Goal: Information Seeking & Learning: Understand process/instructions

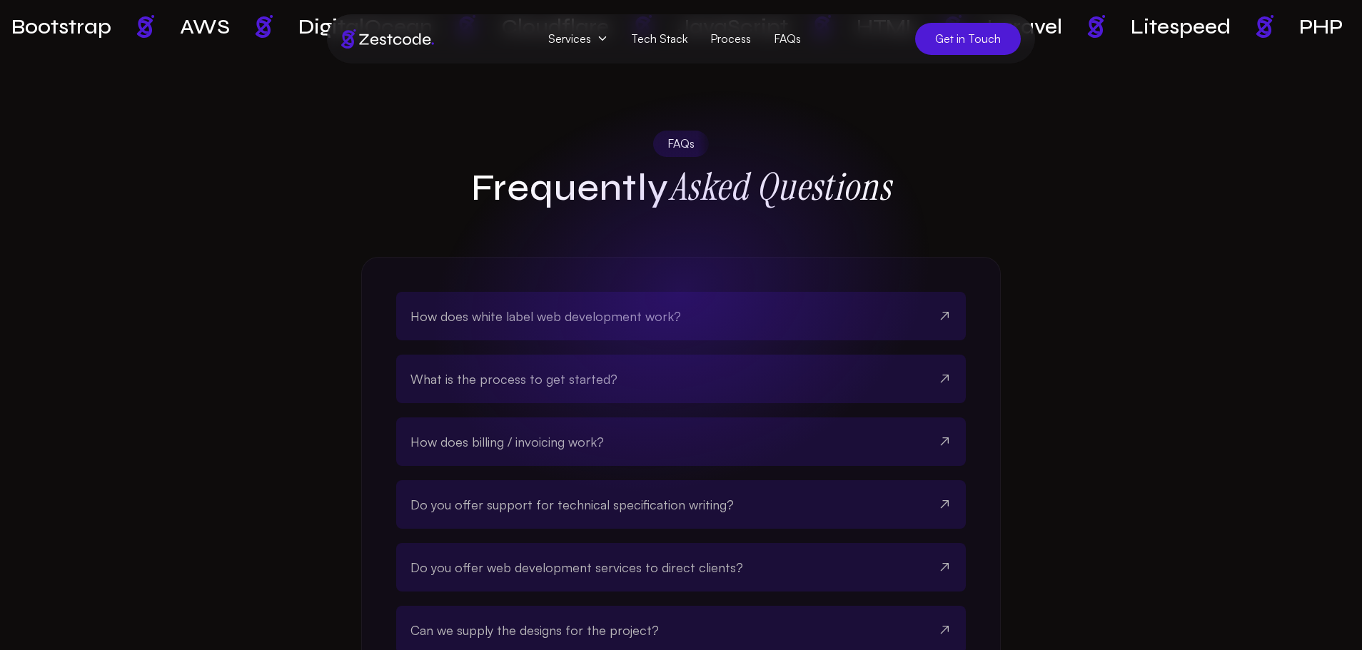
scroll to position [3895, 0]
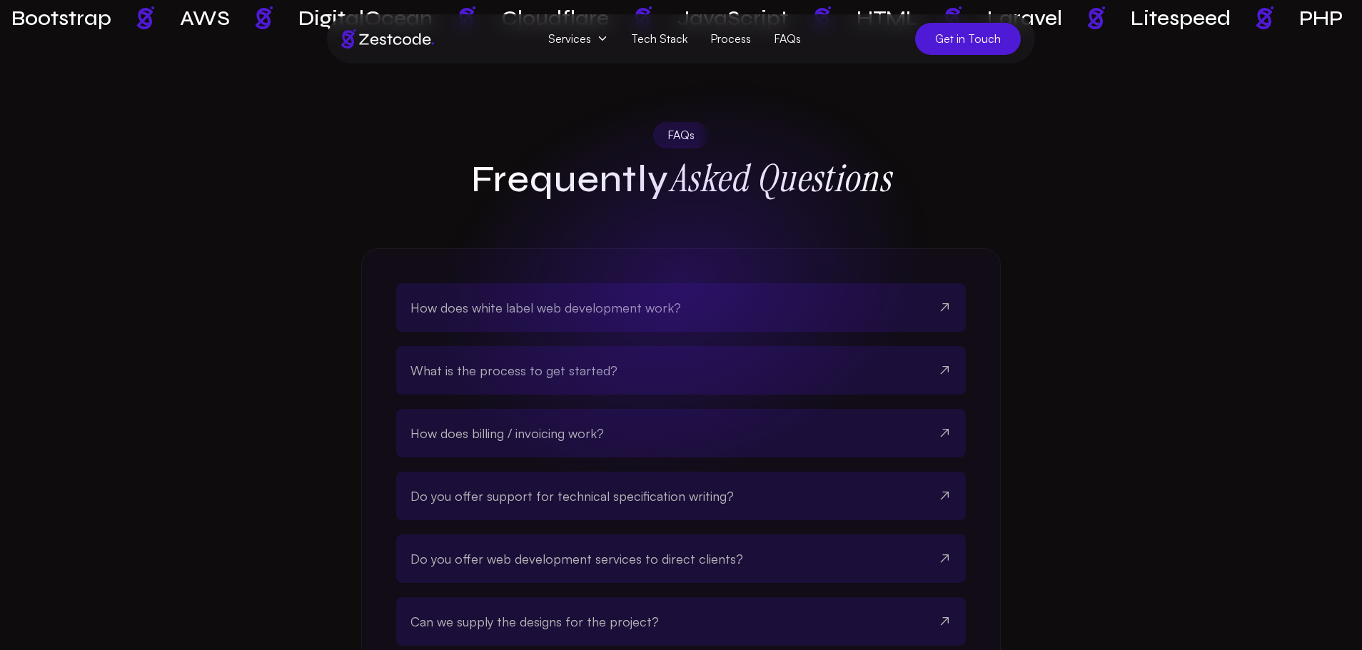
click at [686, 298] on button "How does white label web development work?" at bounding box center [681, 307] width 541 height 49
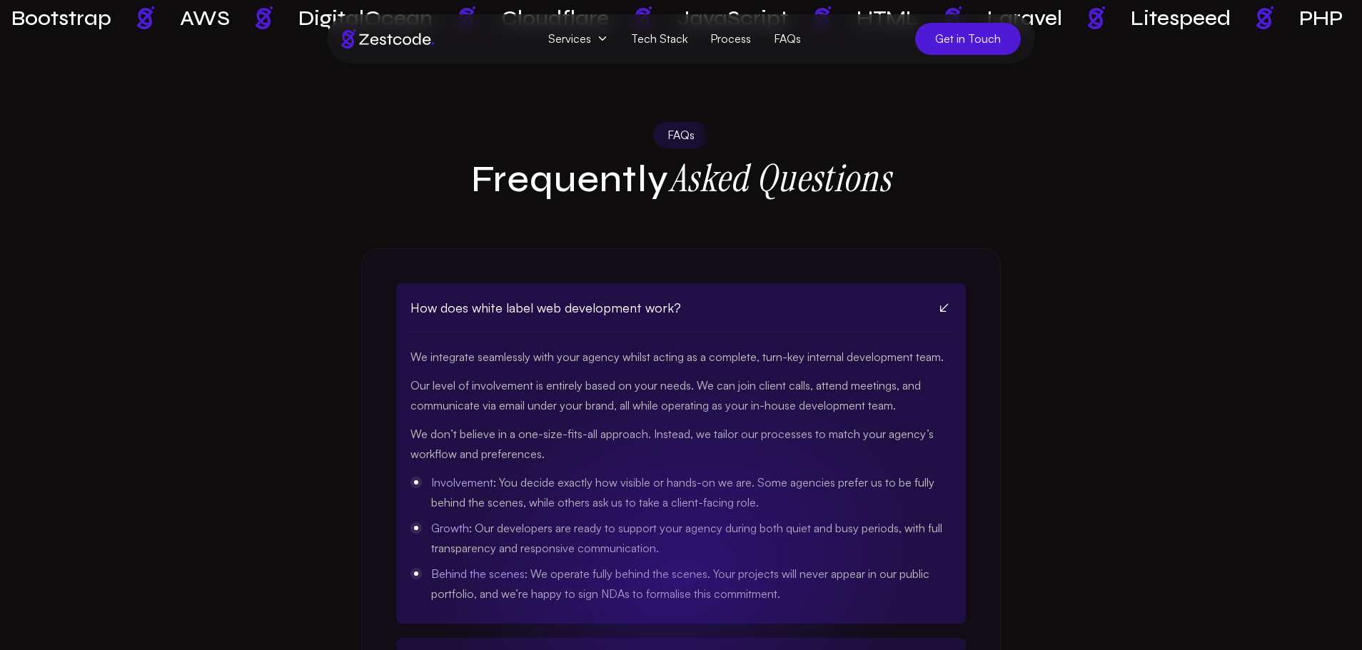
click at [686, 298] on button "How does white label web development work?" at bounding box center [681, 307] width 541 height 49
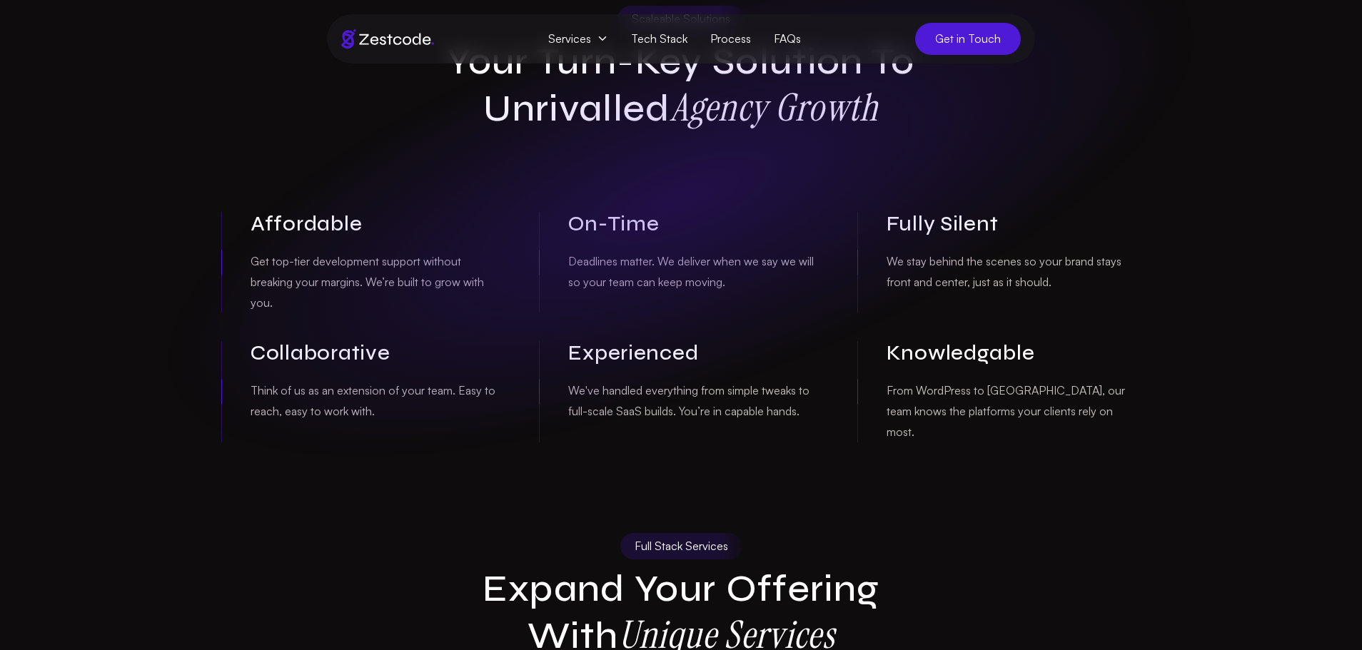
scroll to position [0, 0]
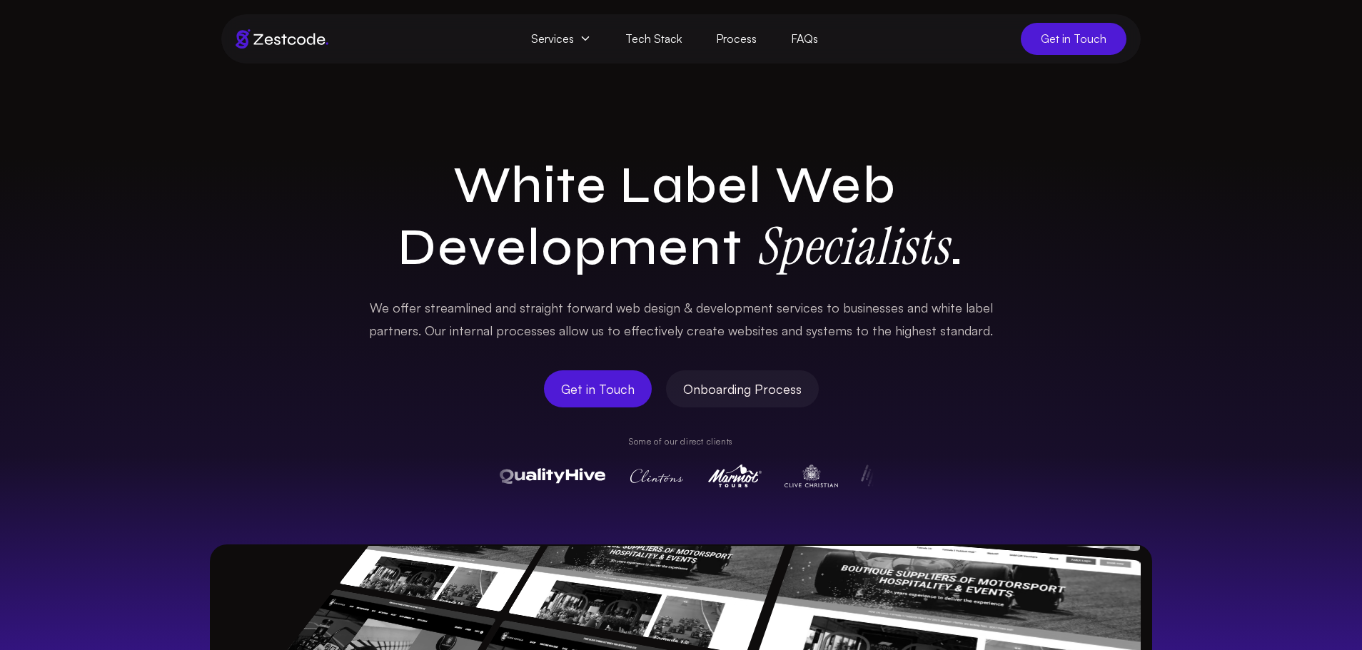
click at [790, 34] on link "FAQs" at bounding box center [804, 39] width 61 height 32
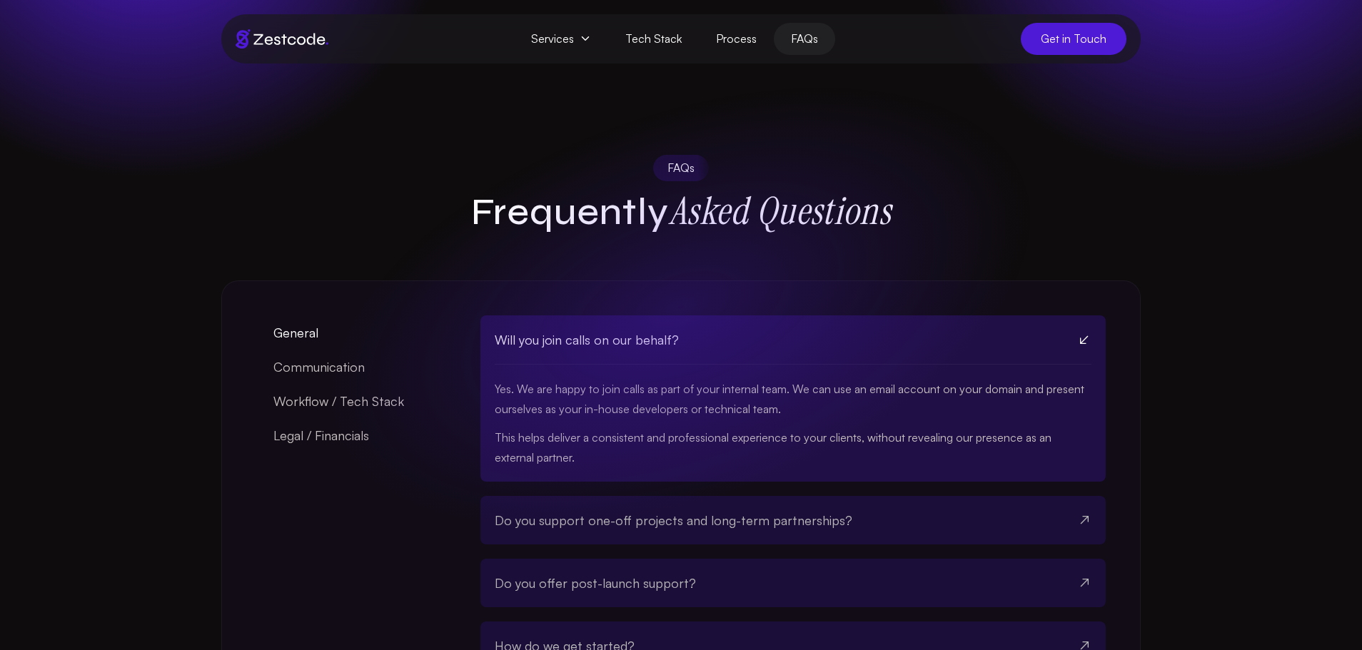
click at [740, 42] on link "Process" at bounding box center [736, 39] width 75 height 32
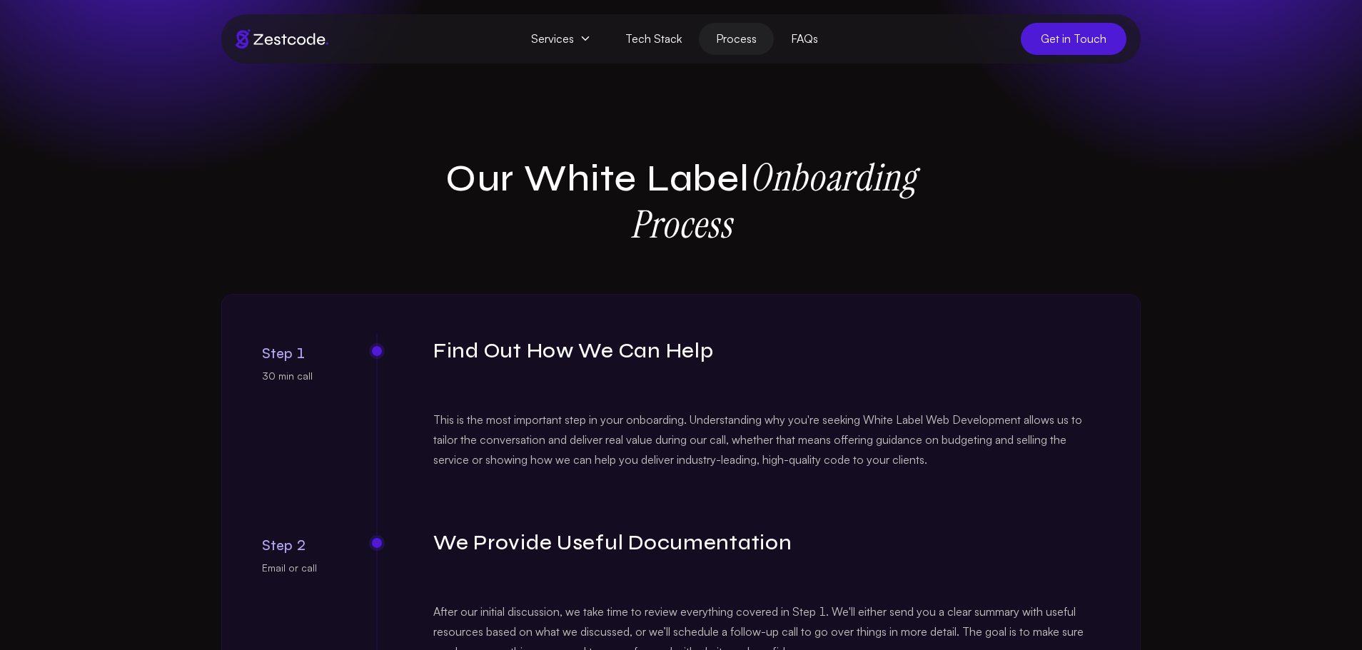
click at [669, 34] on link "Tech Stack" at bounding box center [653, 39] width 91 height 32
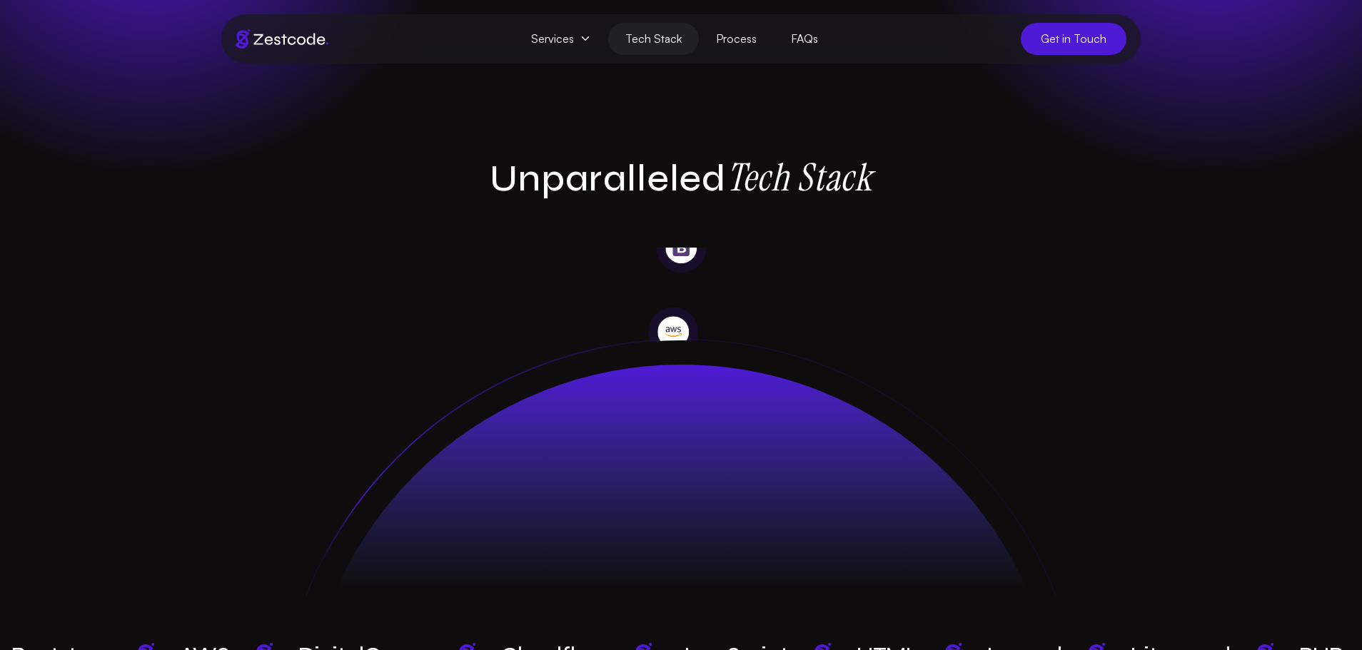
click at [767, 50] on link "Process" at bounding box center [736, 39] width 75 height 32
click at [748, 46] on link "Process" at bounding box center [736, 39] width 75 height 32
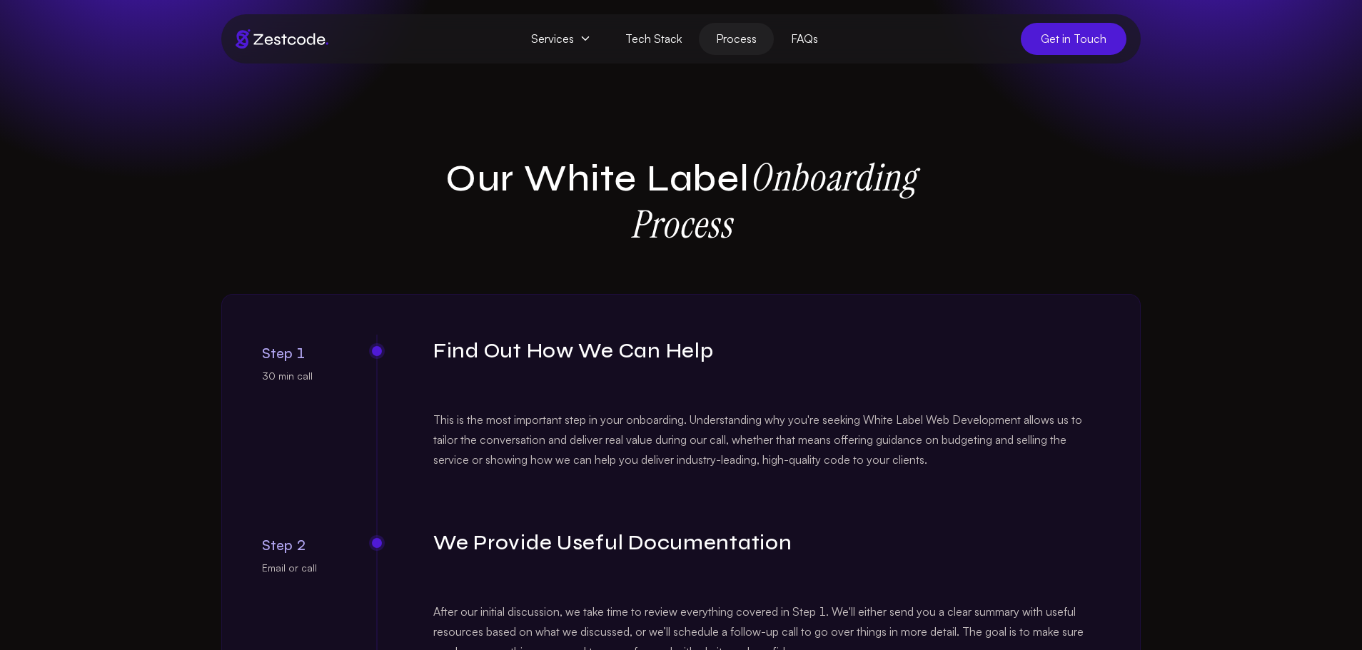
click at [563, 39] on span "Services" at bounding box center [561, 39] width 94 height 32
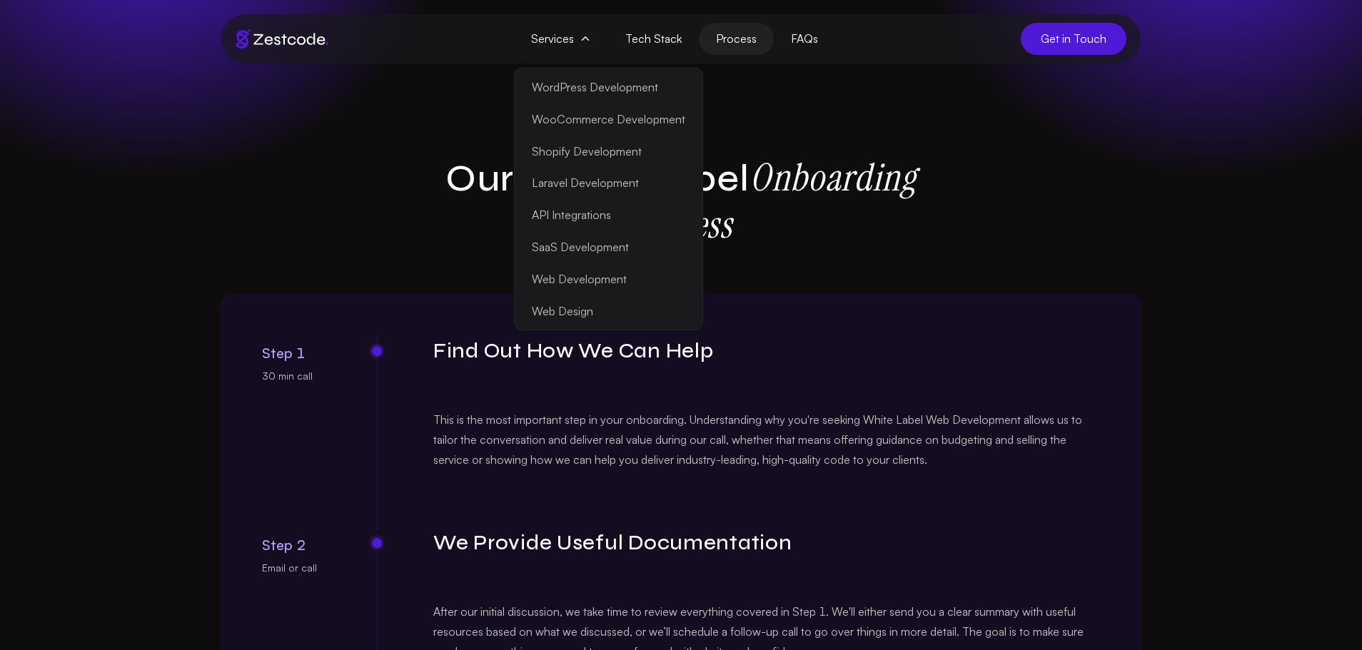
click at [942, 286] on div "Our White Label Onboarding Process Step 1 30 min call Find Out How We Can Help …" at bounding box center [681, 525] width 920 height 740
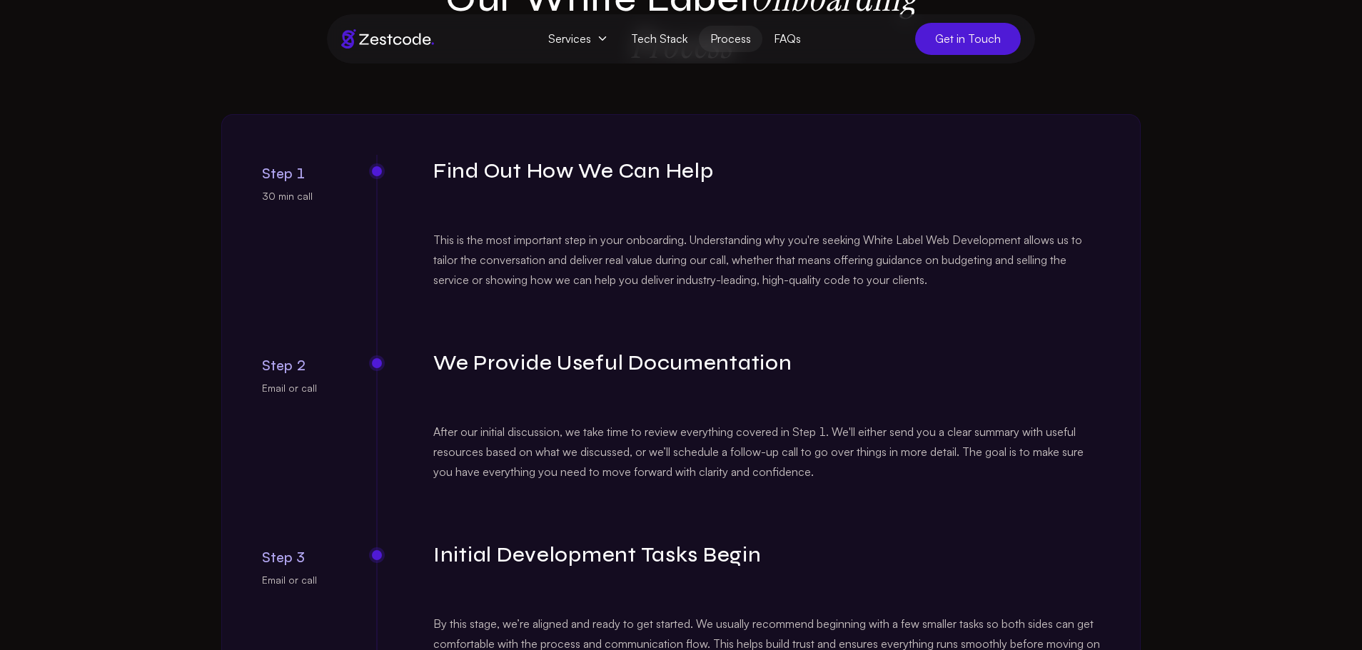
scroll to position [182, 0]
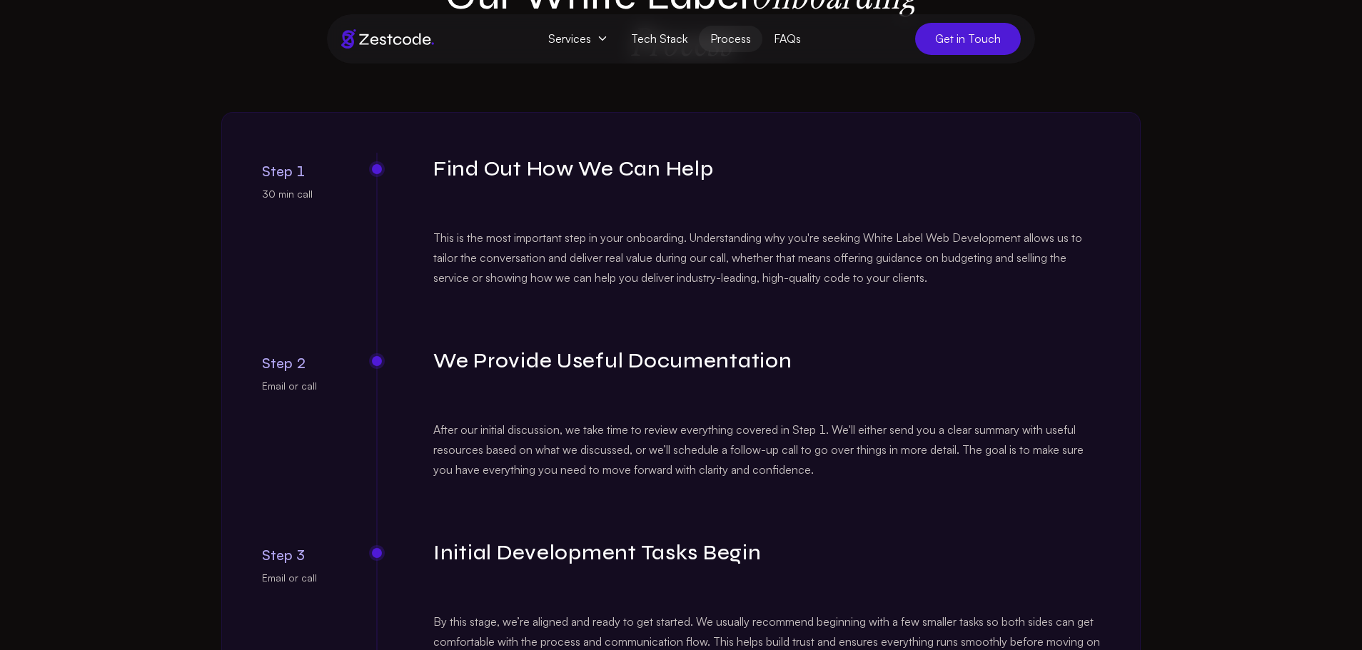
drag, startPoint x: 942, startPoint y: 286, endPoint x: 934, endPoint y: 278, distance: 11.2
click at [934, 278] on div "This is the most important step in your onboarding. Understanding why you're se…" at bounding box center [766, 258] width 667 height 60
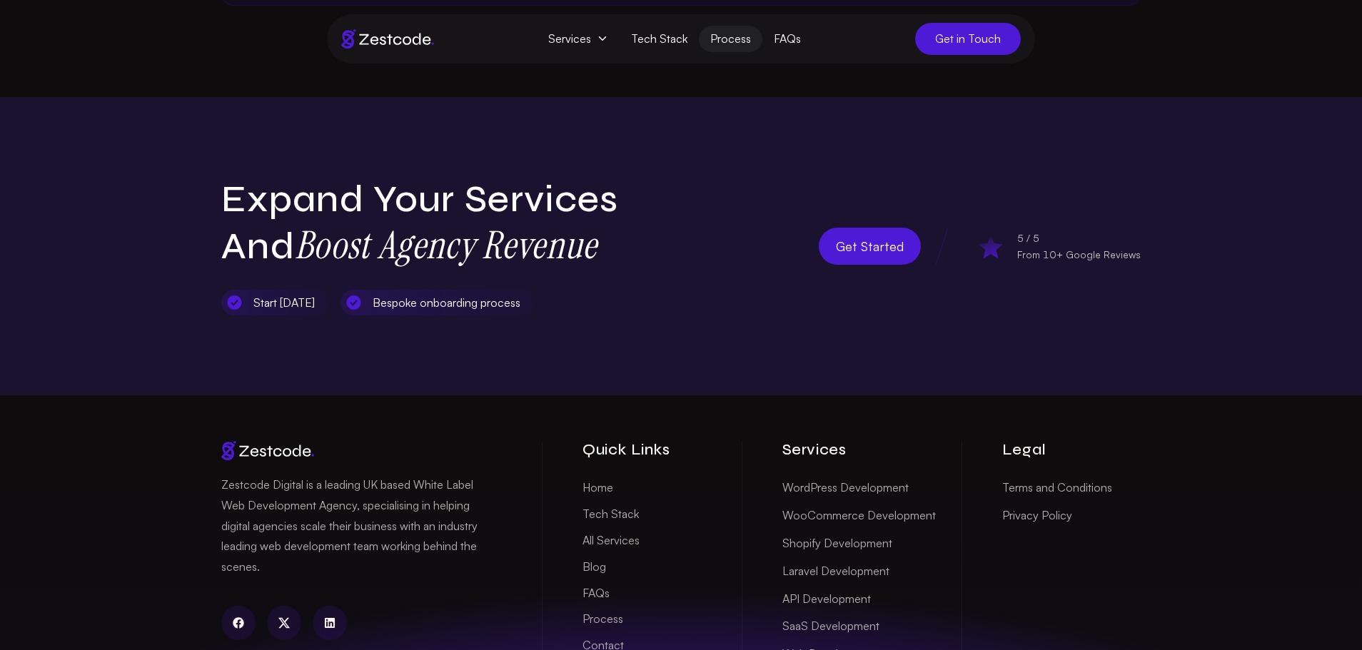
scroll to position [887, 0]
